Goal: Task Accomplishment & Management: Use online tool/utility

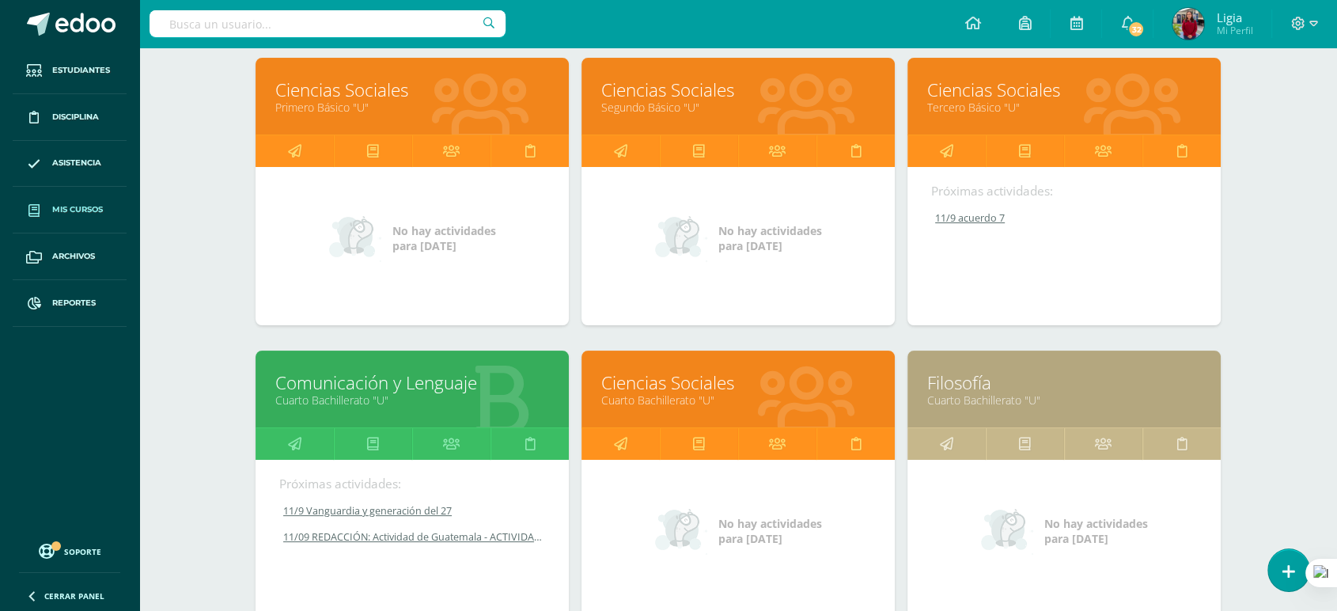
scroll to position [263, 0]
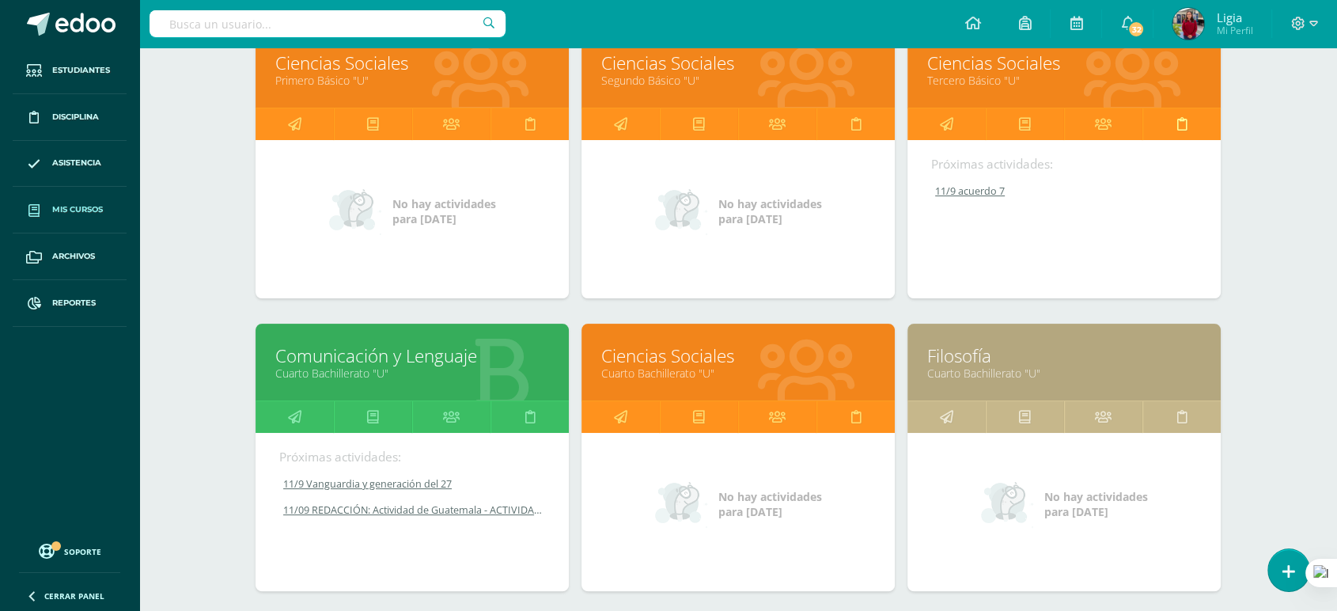
click at [1175, 123] on link at bounding box center [1181, 124] width 78 height 32
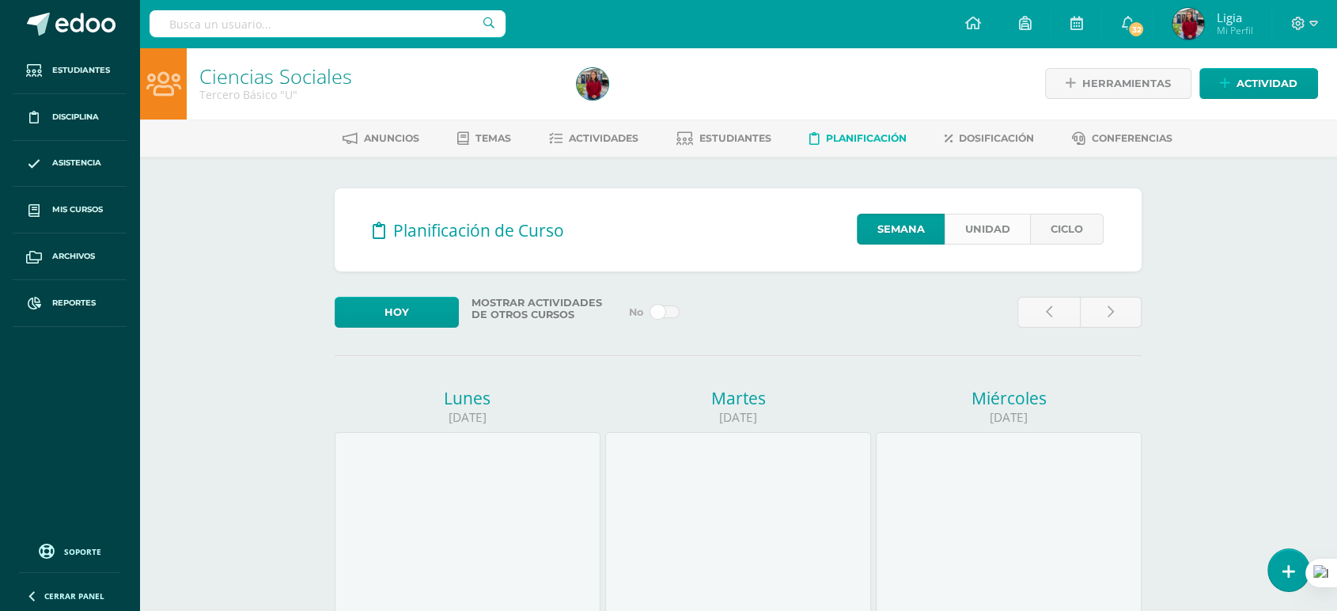
click at [995, 233] on link "Unidad" at bounding box center [986, 229] width 85 height 31
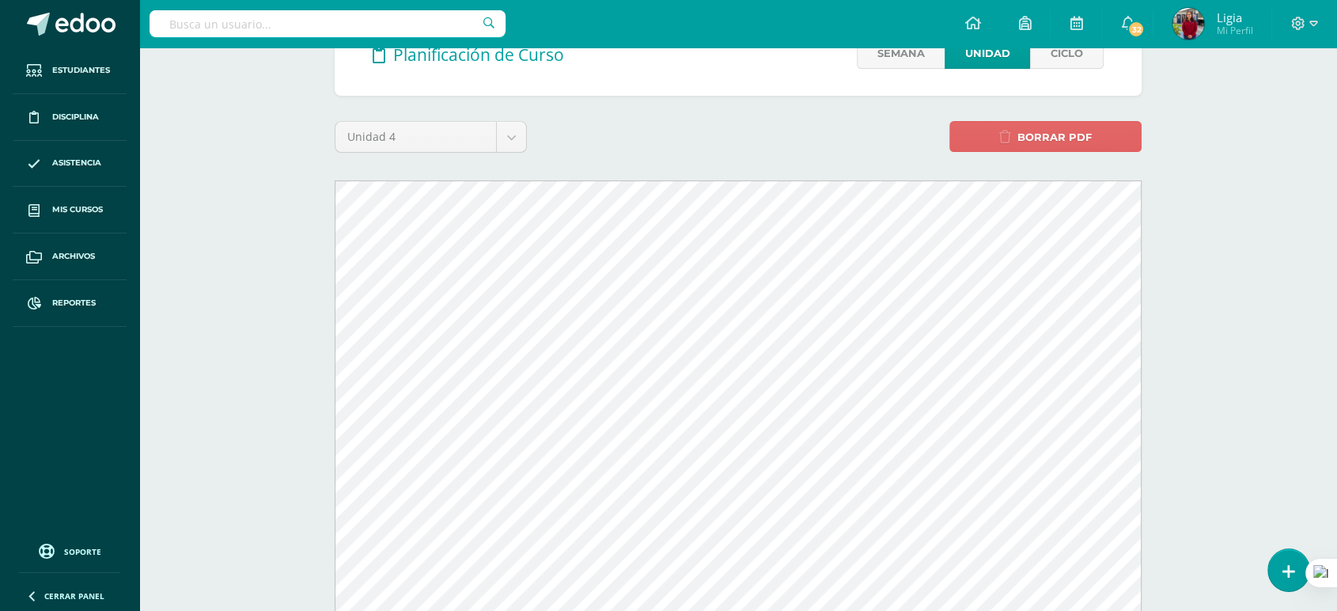
click at [1254, 235] on div "Ciencias Sociales Tercero Básico "U" Herramientas Detalle de asistencias Activi…" at bounding box center [738, 419] width 1198 height 1095
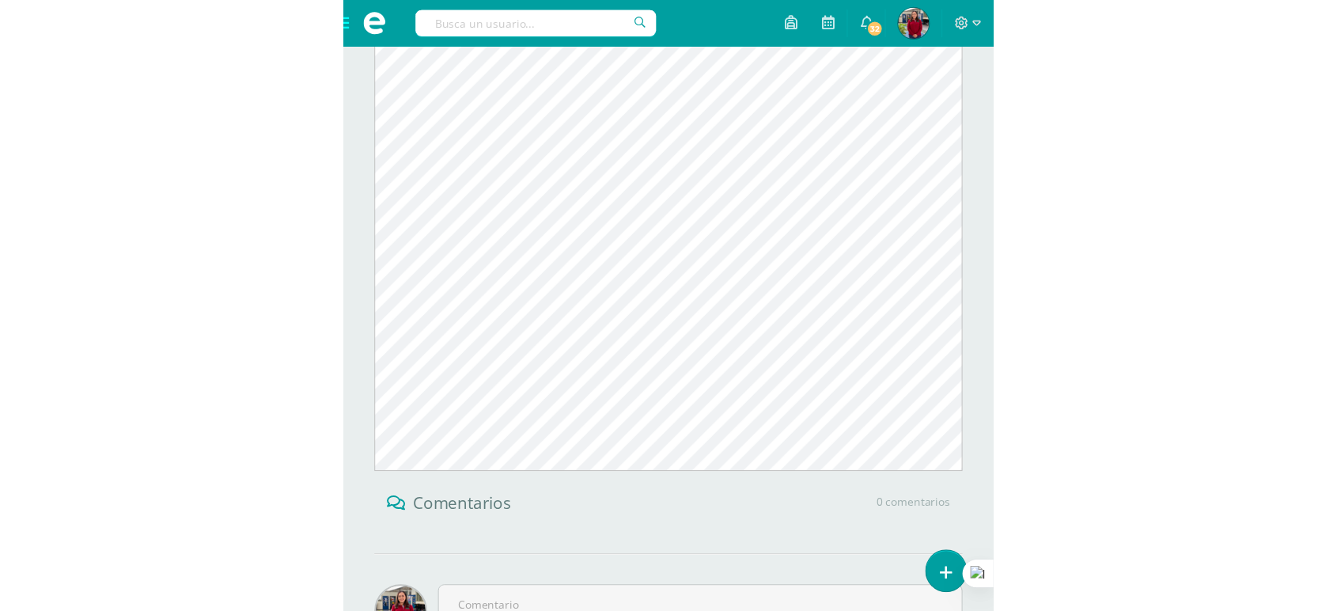
scroll to position [351, 0]
